Goal: Go to known website: Access a specific website the user already knows

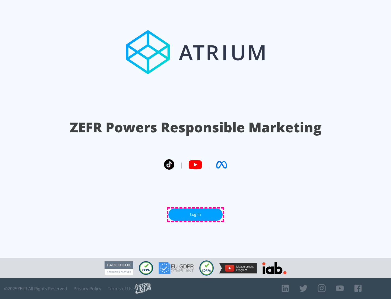
click at [195, 214] on link "Log In" at bounding box center [195, 214] width 54 height 12
